Goal: Task Accomplishment & Management: Manage account settings

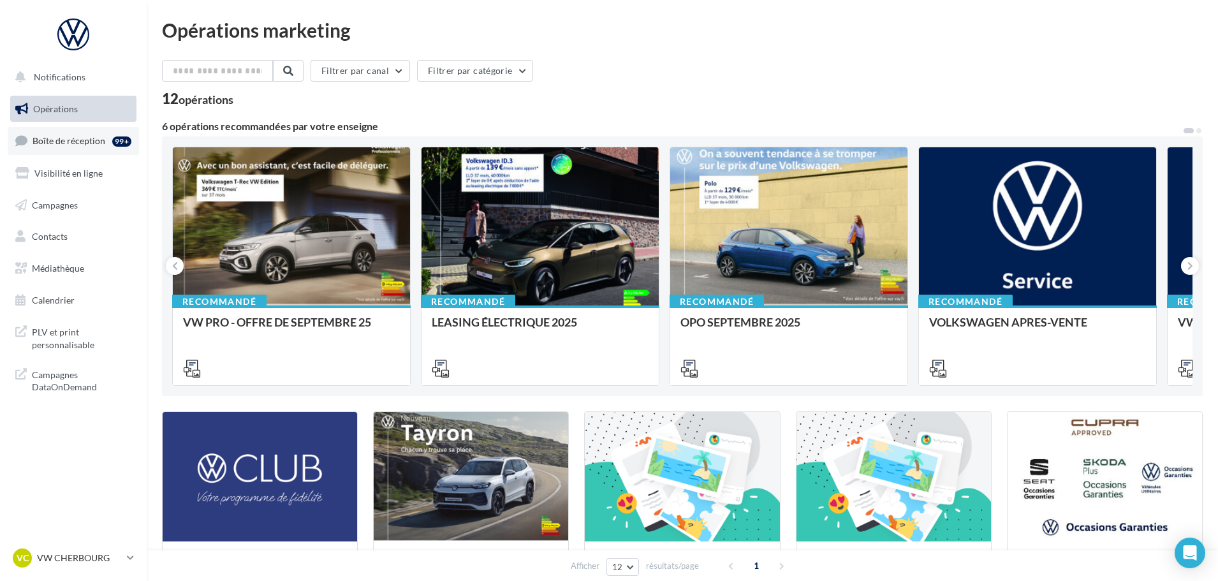
click at [61, 136] on span "Boîte de réception" at bounding box center [69, 140] width 73 height 11
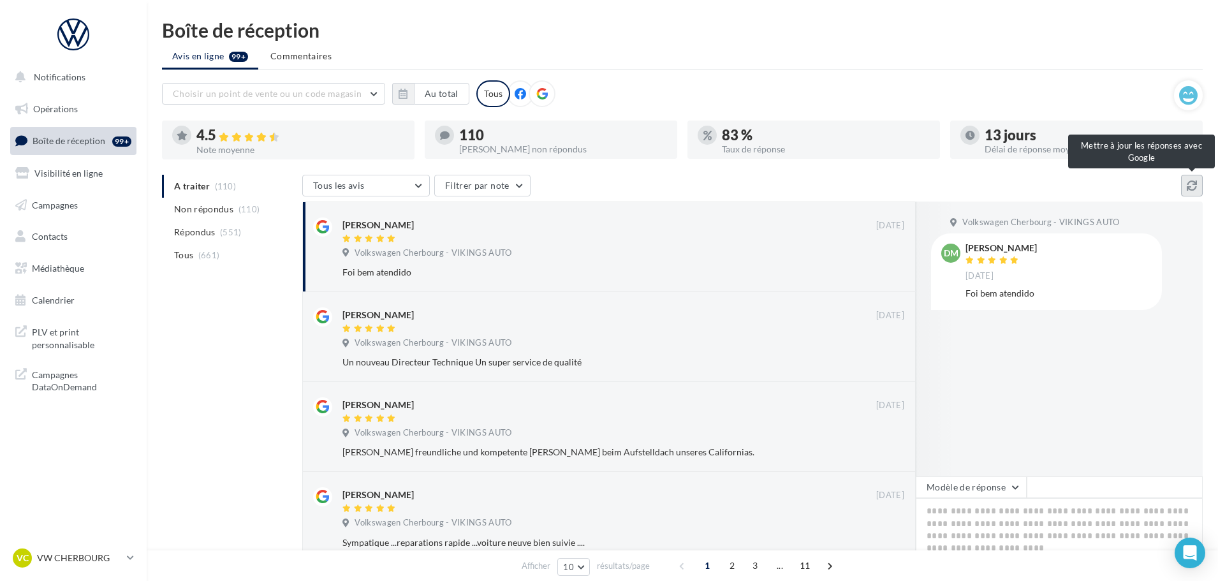
click at [1184, 182] on button at bounding box center [1192, 186] width 22 height 22
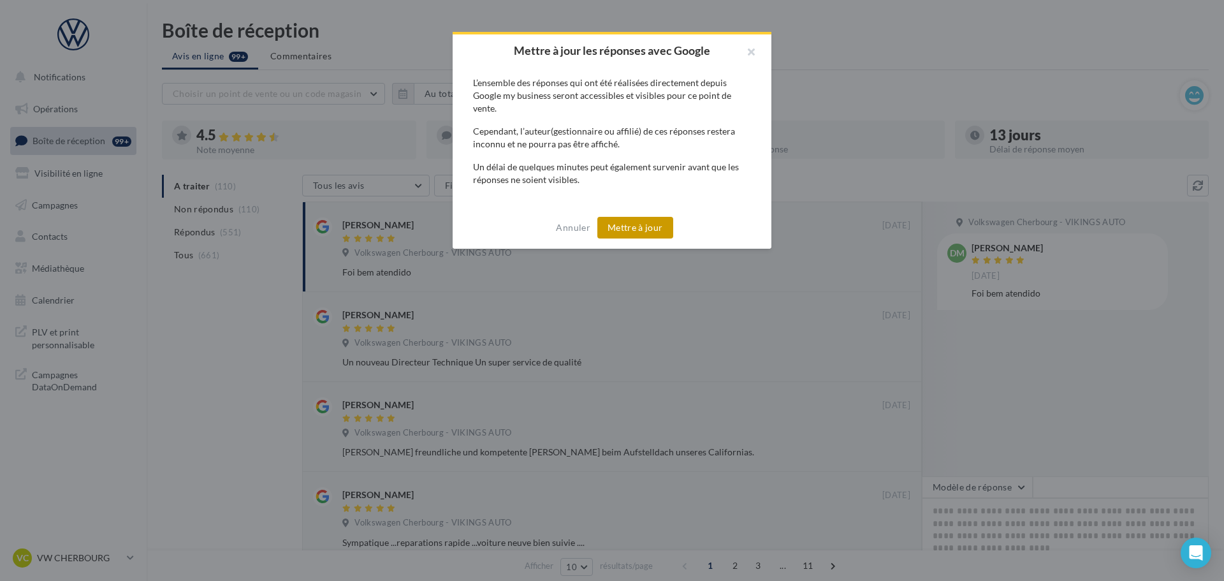
click at [648, 223] on button "Mettre à jour" at bounding box center [635, 228] width 76 height 22
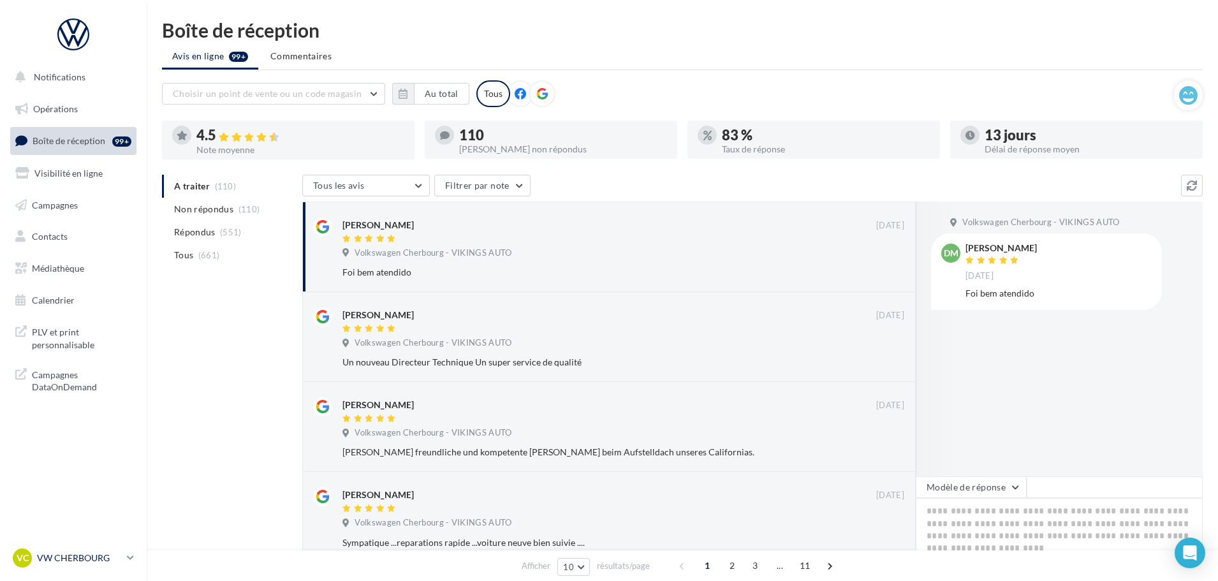
click at [74, 553] on p "VW CHERBOURG" at bounding box center [79, 557] width 85 height 13
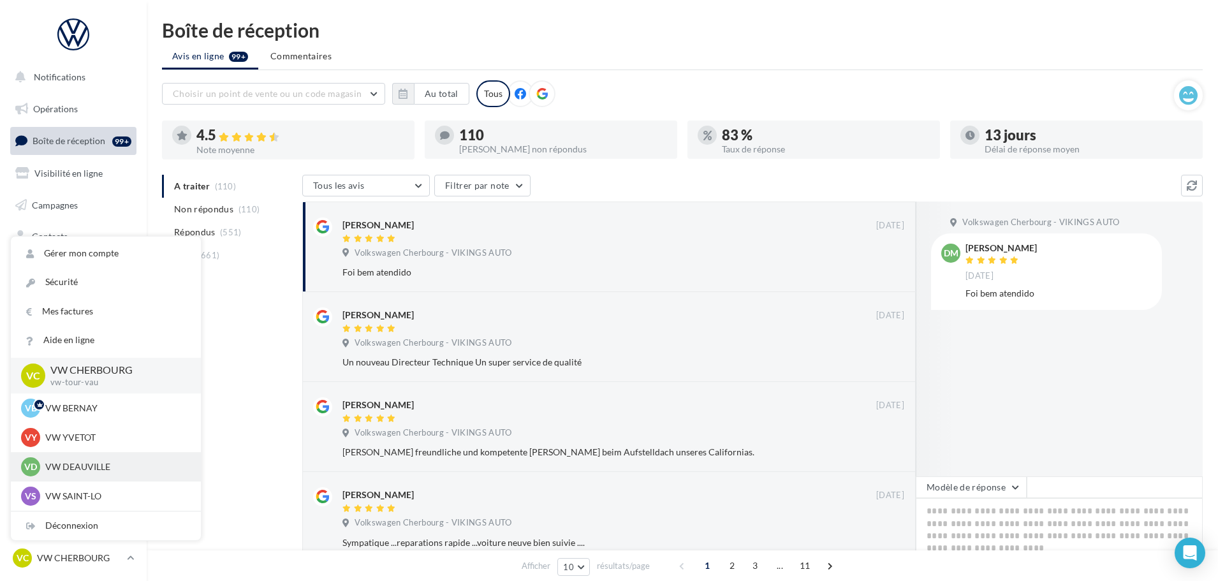
click at [97, 458] on div "VD VW DEAUVILLE vw-touq-vau" at bounding box center [106, 466] width 170 height 19
